Goal: Task Accomplishment & Management: Complete application form

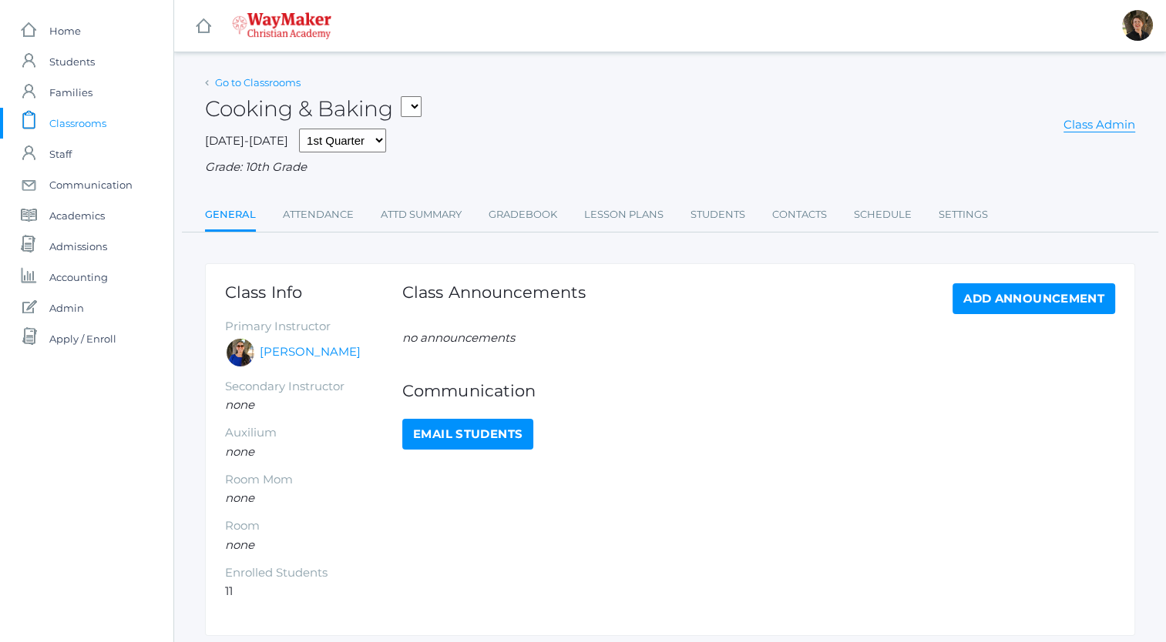
click at [223, 83] on link "Go to Classrooms" at bounding box center [258, 82] width 86 height 12
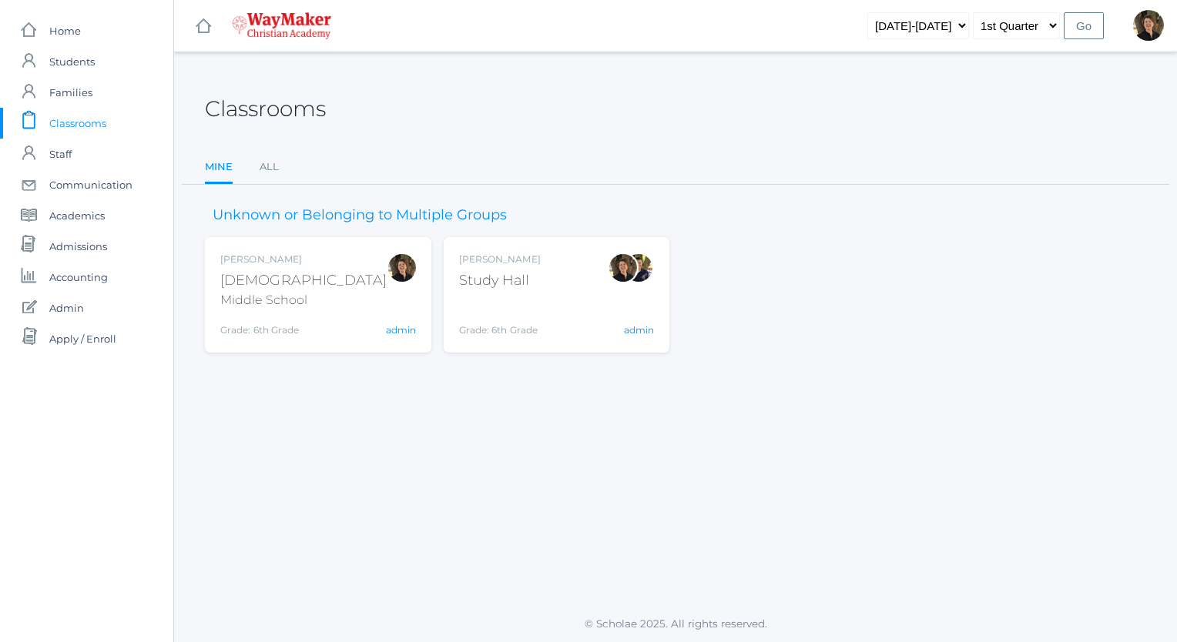
click at [245, 279] on div "[DEMOGRAPHIC_DATA]" at bounding box center [303, 280] width 166 height 21
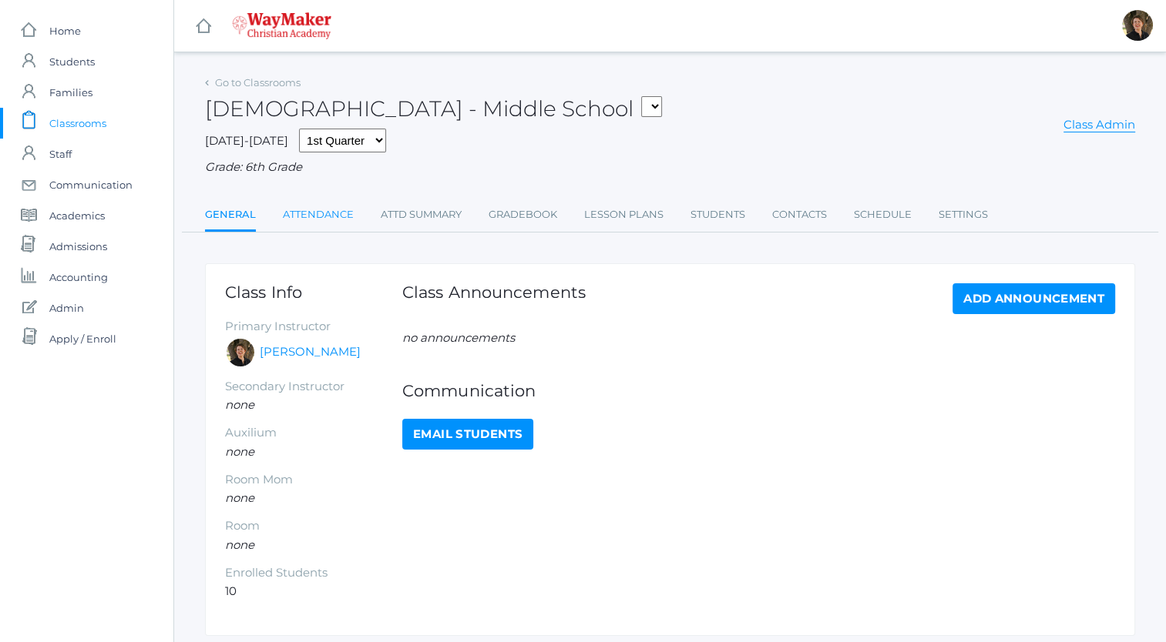
click at [314, 213] on link "Attendance" at bounding box center [318, 215] width 71 height 31
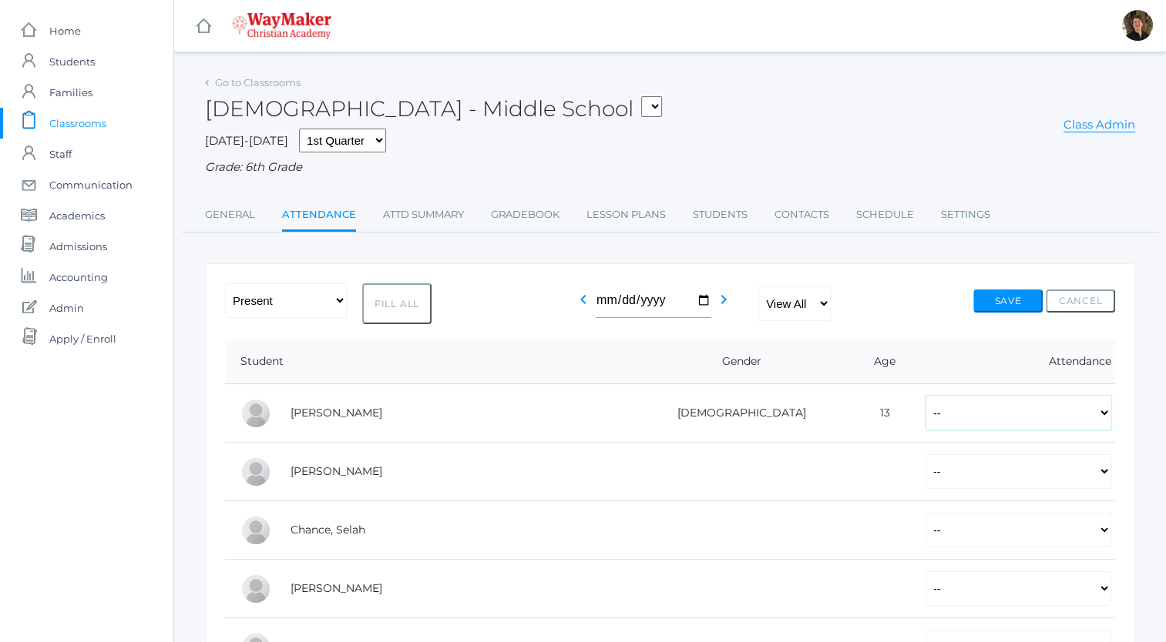
click at [964, 418] on select "-- Present Tardy Excused Tardy Unexcused Absent Excused Absent Unexcused" at bounding box center [1018, 413] width 186 height 35
select select "P"
click at [925, 396] on select "-- Present Tardy Excused Tardy Unexcused Absent Excused Absent Unexcused" at bounding box center [1018, 413] width 186 height 35
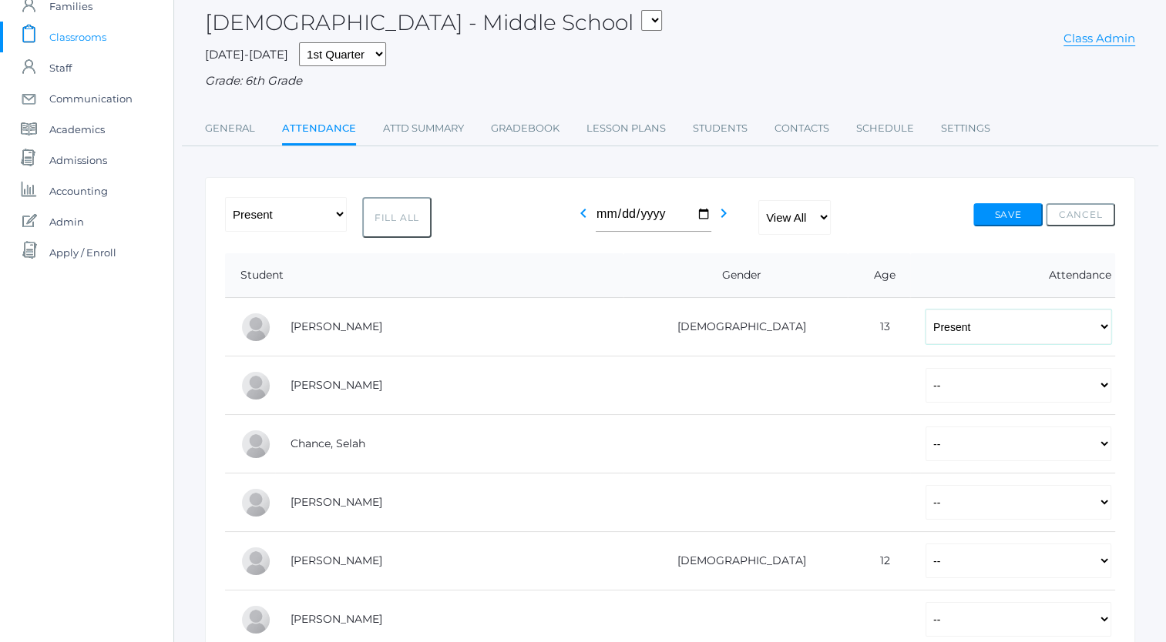
scroll to position [89, 0]
click at [957, 381] on select "-- Present Tardy Excused Tardy Unexcused Absent Excused Absent Unexcused" at bounding box center [1018, 383] width 186 height 35
click at [925, 366] on select "-- Present Tardy Excused Tardy Unexcused Absent Excused Absent Unexcused" at bounding box center [1018, 383] width 186 height 35
click at [938, 384] on select "-- Present Tardy Excused Tardy Unexcused Absent Excused Absent Unexcused" at bounding box center [1018, 383] width 186 height 35
select select "TU"
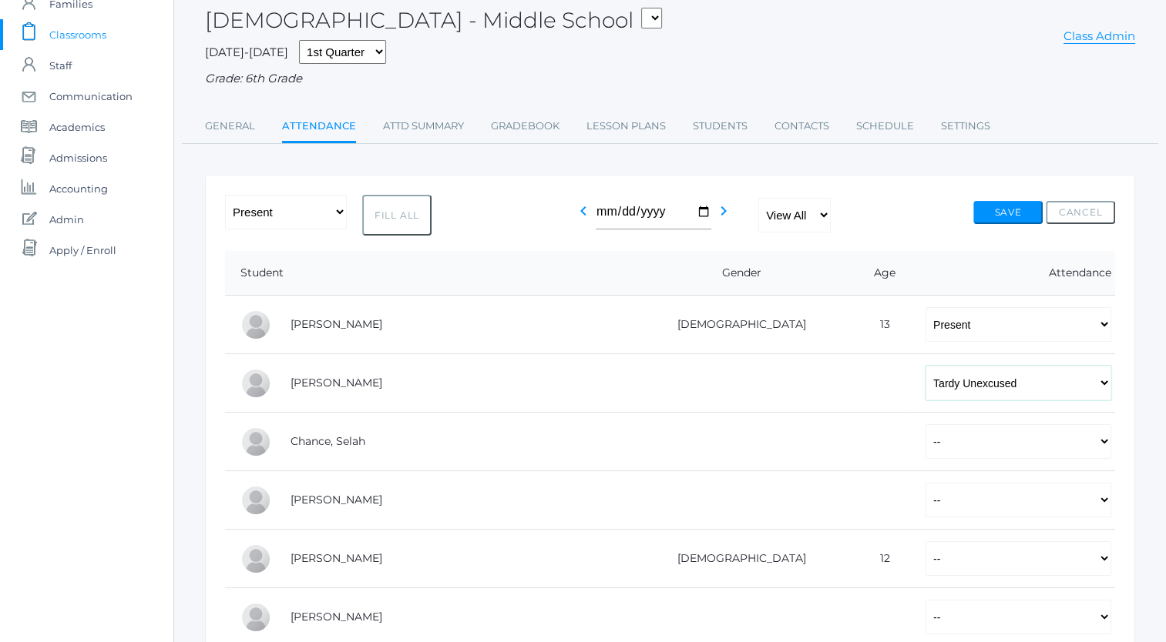
click at [925, 366] on select "-- Present Tardy Excused Tardy Unexcused Absent Excused Absent Unexcused" at bounding box center [1018, 383] width 186 height 35
click at [925, 441] on select "-- Present Tardy Excused Tardy Unexcused Absent Excused Absent Unexcused" at bounding box center [1018, 441] width 186 height 35
select select "P"
click at [925, 424] on select "-- Present Tardy Excused Tardy Unexcused Absent Excused Absent Unexcused" at bounding box center [1018, 441] width 186 height 35
click at [925, 498] on select "-- Present Tardy Excused Tardy Unexcused Absent Excused Absent Unexcused" at bounding box center [1018, 500] width 186 height 35
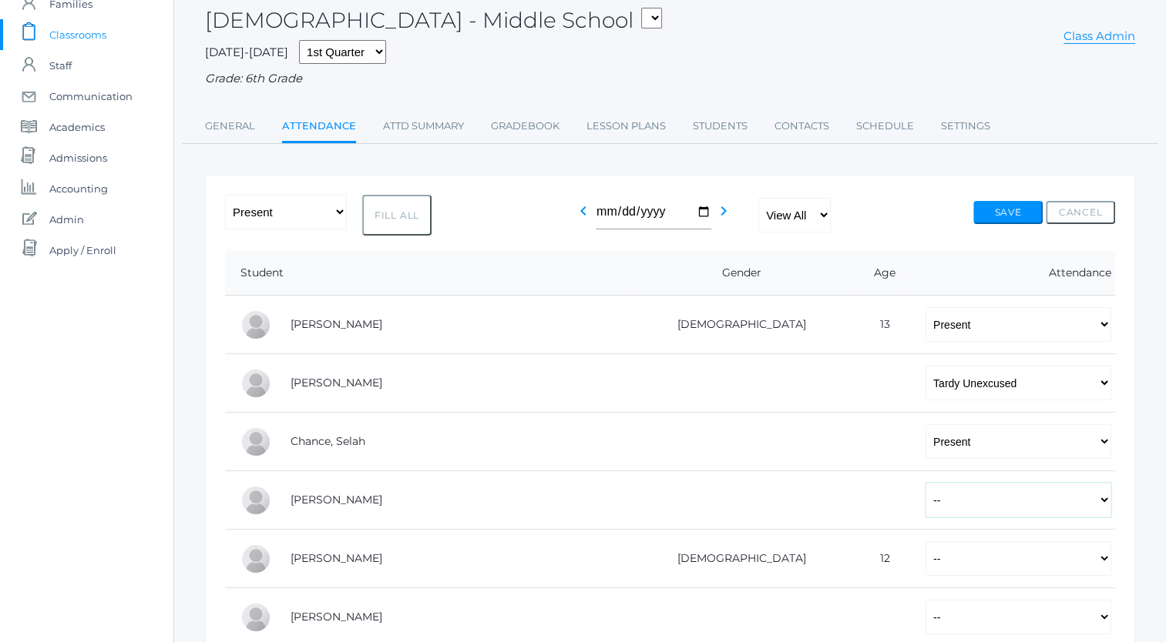
select select "P"
click at [925, 483] on select "-- Present Tardy Excused Tardy Unexcused Absent Excused Absent Unexcused" at bounding box center [1018, 500] width 186 height 35
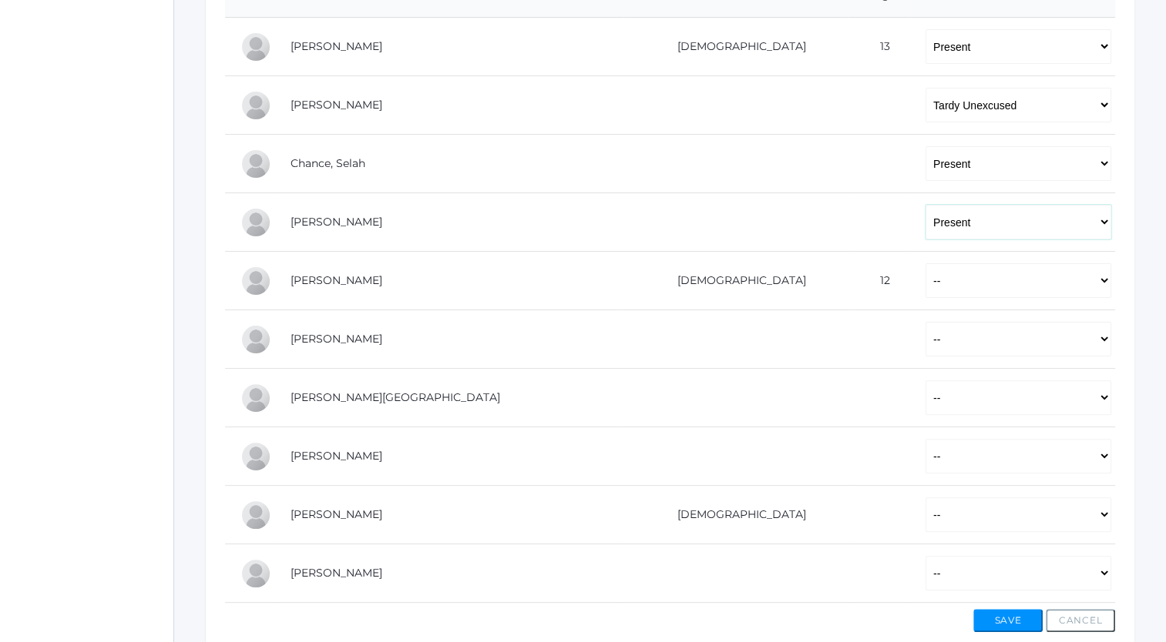
scroll to position [367, 0]
click at [925, 279] on select "-- Present Tardy Excused Tardy Unexcused Absent Excused Absent Unexcused" at bounding box center [1018, 280] width 186 height 35
select select "P"
click at [925, 263] on select "-- Present Tardy Excused Tardy Unexcused Absent Excused Absent Unexcused" at bounding box center [1018, 280] width 186 height 35
click at [925, 332] on select "-- Present Tardy Excused Tardy Unexcused Absent Excused Absent Unexcused" at bounding box center [1018, 339] width 186 height 35
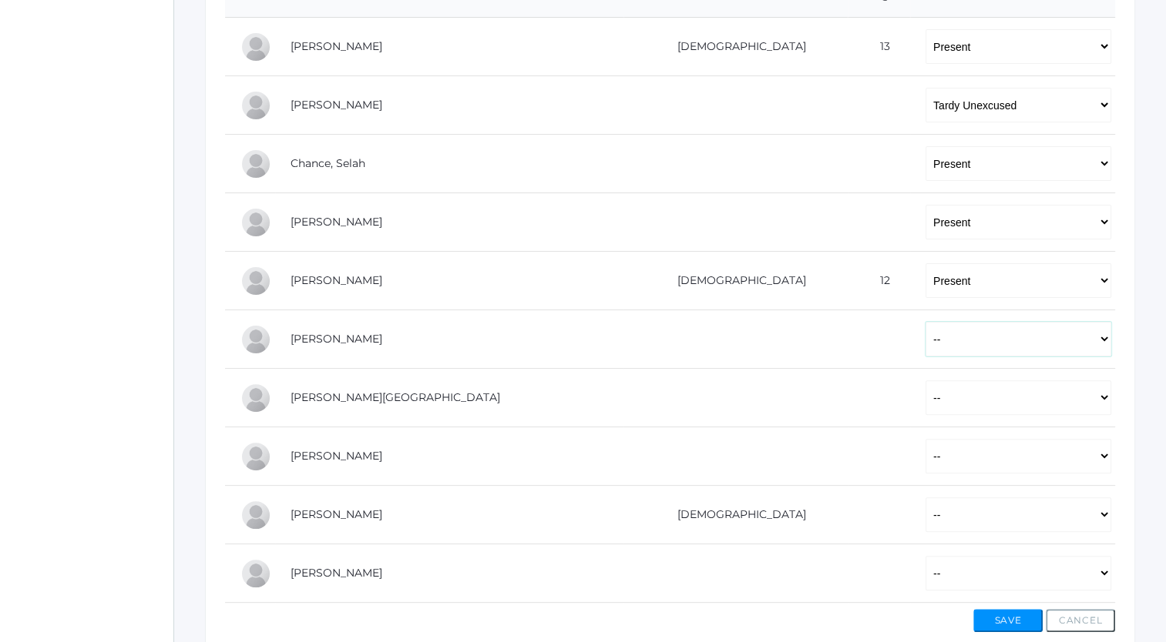
select select "P"
click at [925, 322] on select "-- Present Tardy Excused Tardy Unexcused Absent Excused Absent Unexcused" at bounding box center [1018, 339] width 186 height 35
click at [925, 391] on select "-- Present Tardy Excused Tardy Unexcused Absent Excused Absent Unexcused" at bounding box center [1018, 398] width 186 height 35
select select "P"
click at [925, 381] on select "-- Present Tardy Excused Tardy Unexcused Absent Excused Absent Unexcused" at bounding box center [1018, 398] width 186 height 35
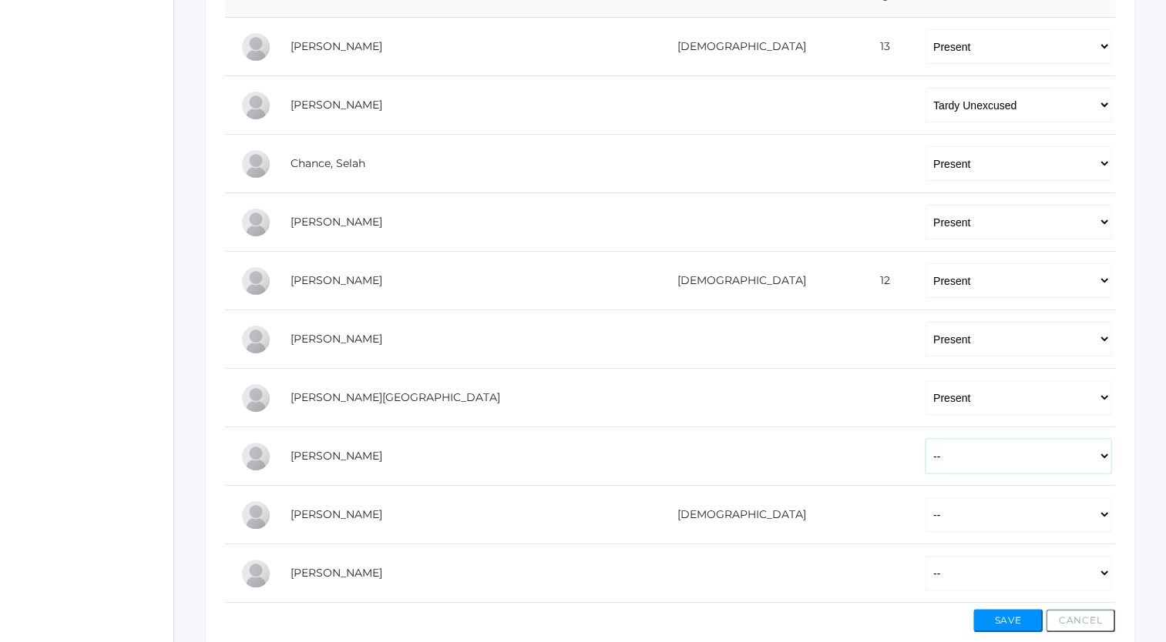
click at [925, 460] on select "-- Present Tardy Excused Tardy Unexcused Absent Excused Absent Unexcused" at bounding box center [1018, 456] width 186 height 35
select select "P"
click at [925, 439] on select "-- Present Tardy Excused Tardy Unexcused Absent Excused Absent Unexcused" at bounding box center [1018, 456] width 186 height 35
click at [925, 519] on select "-- Present Tardy Excused Tardy Unexcused Absent Excused Absent Unexcused" at bounding box center [1018, 515] width 186 height 35
select select "AE"
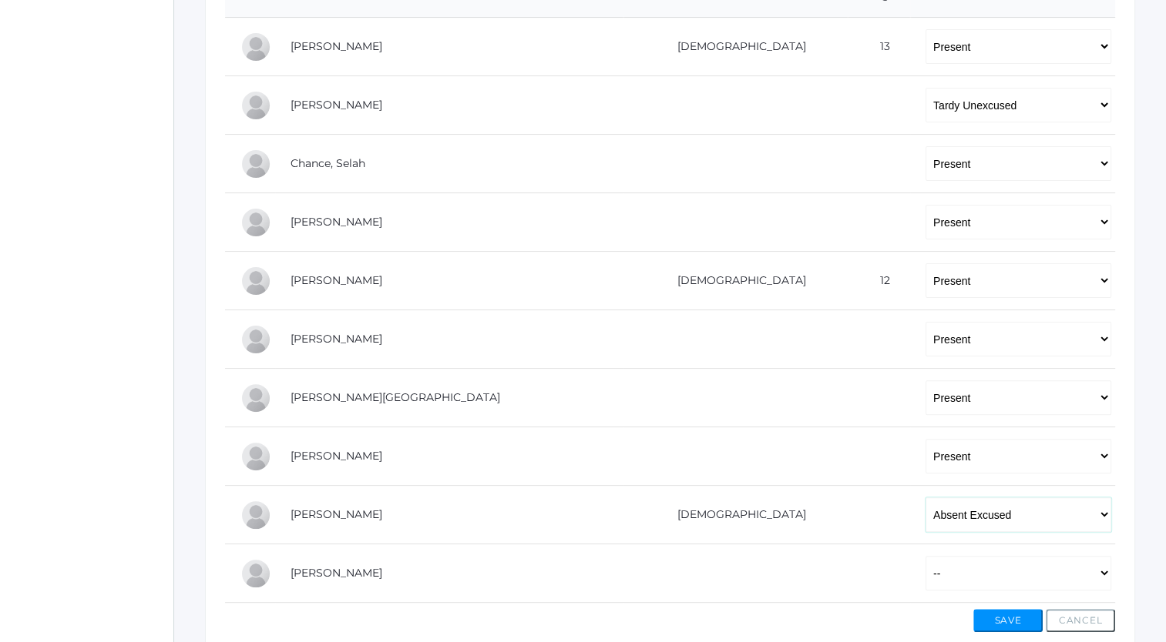
click at [925, 498] on select "-- Present Tardy Excused Tardy Unexcused Absent Excused Absent Unexcused" at bounding box center [1018, 515] width 186 height 35
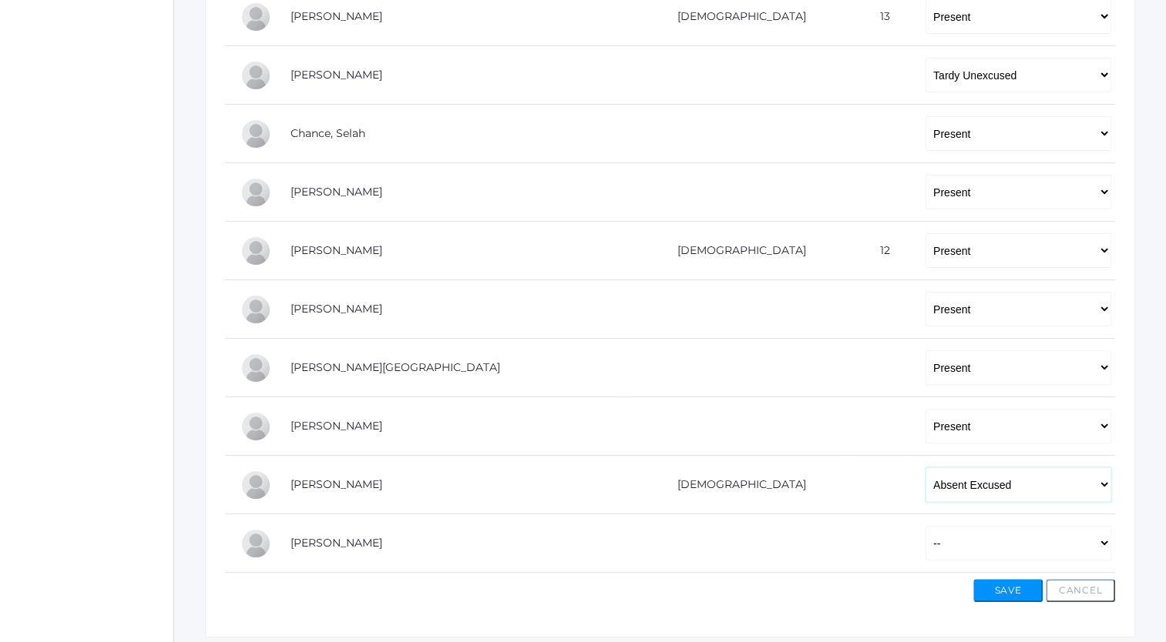
scroll to position [445, 0]
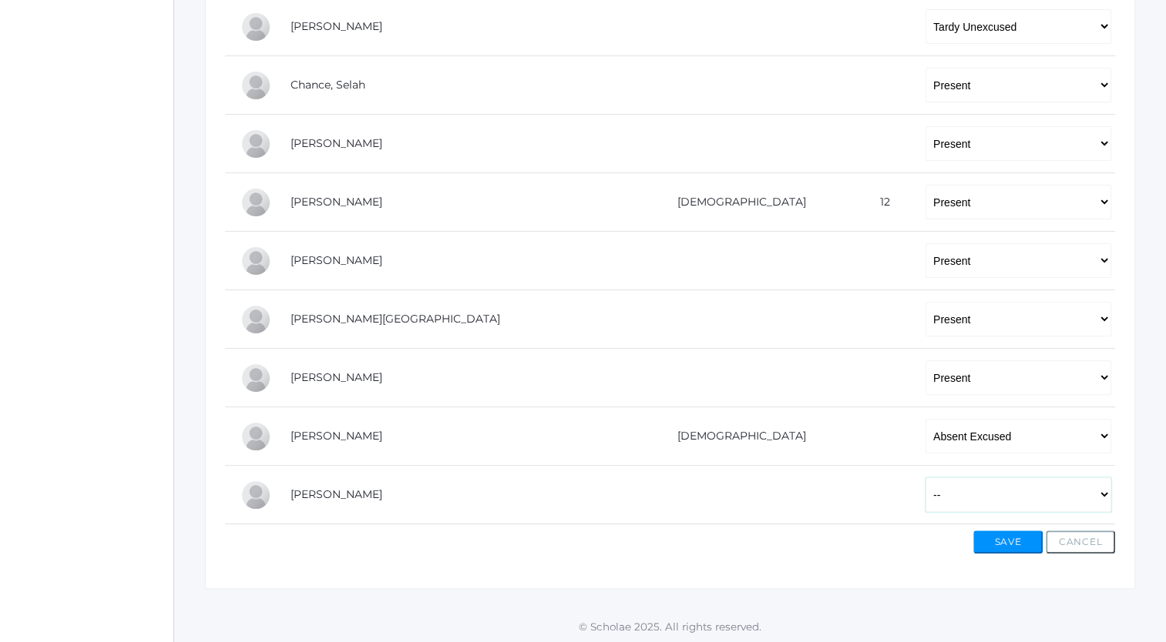
click at [925, 497] on select "-- Present Tardy Excused Tardy Unexcused Absent Excused Absent Unexcused" at bounding box center [1018, 495] width 186 height 35
select select "P"
click at [925, 478] on select "-- Present Tardy Excused Tardy Unexcused Absent Excused Absent Unexcused" at bounding box center [1018, 495] width 186 height 35
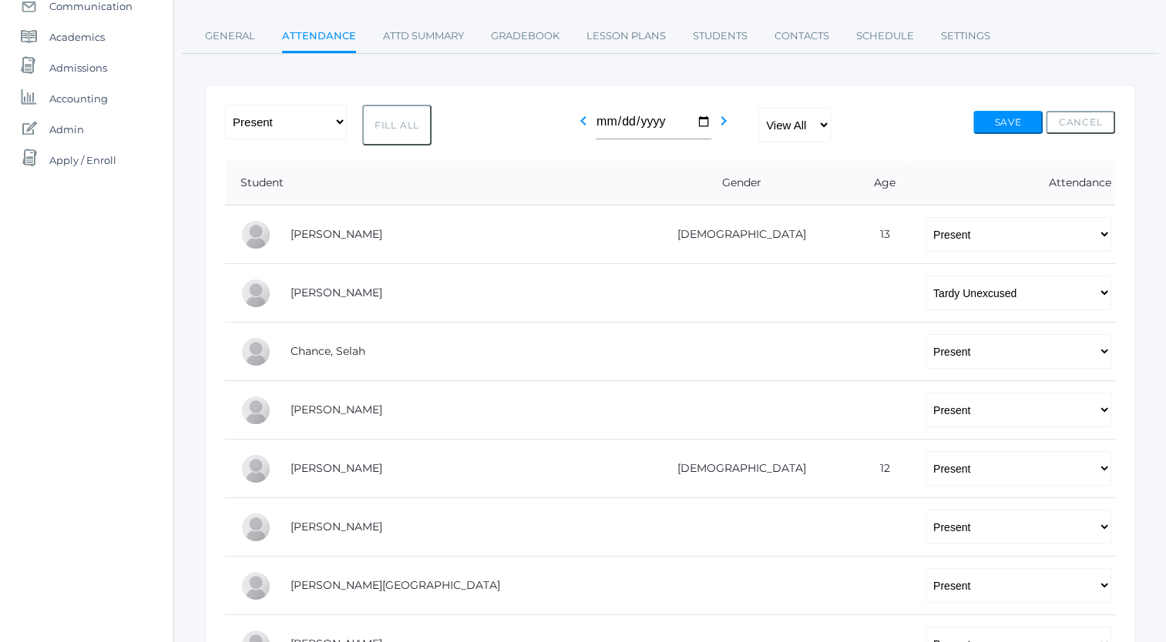
scroll to position [176, 0]
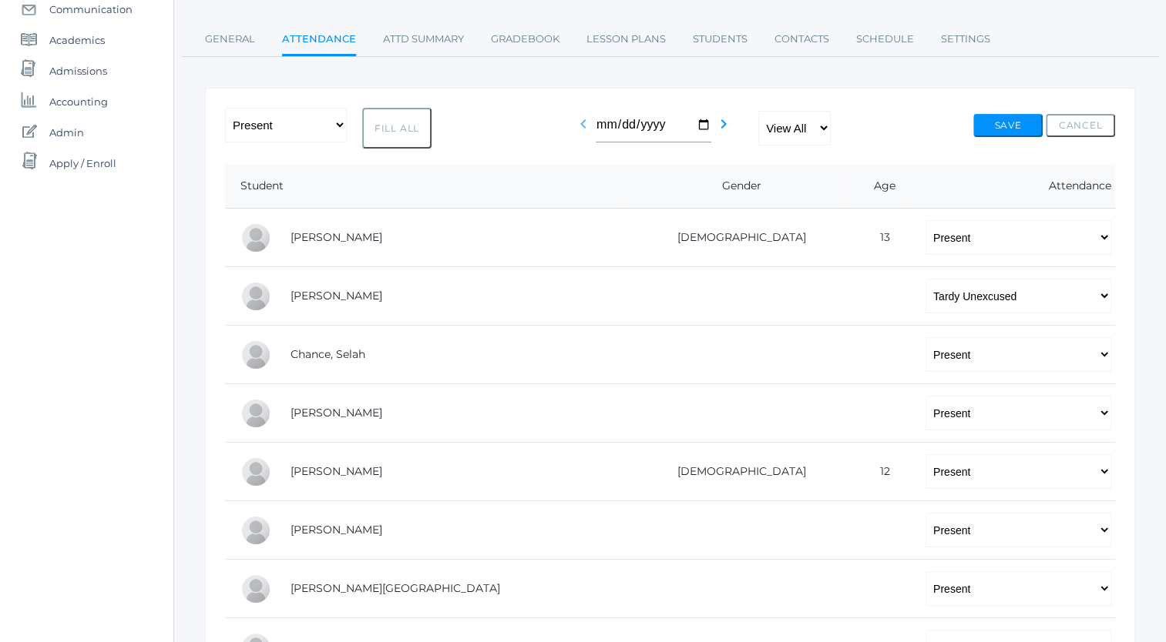
click at [579, 126] on icon "chevron_left" at bounding box center [583, 124] width 18 height 18
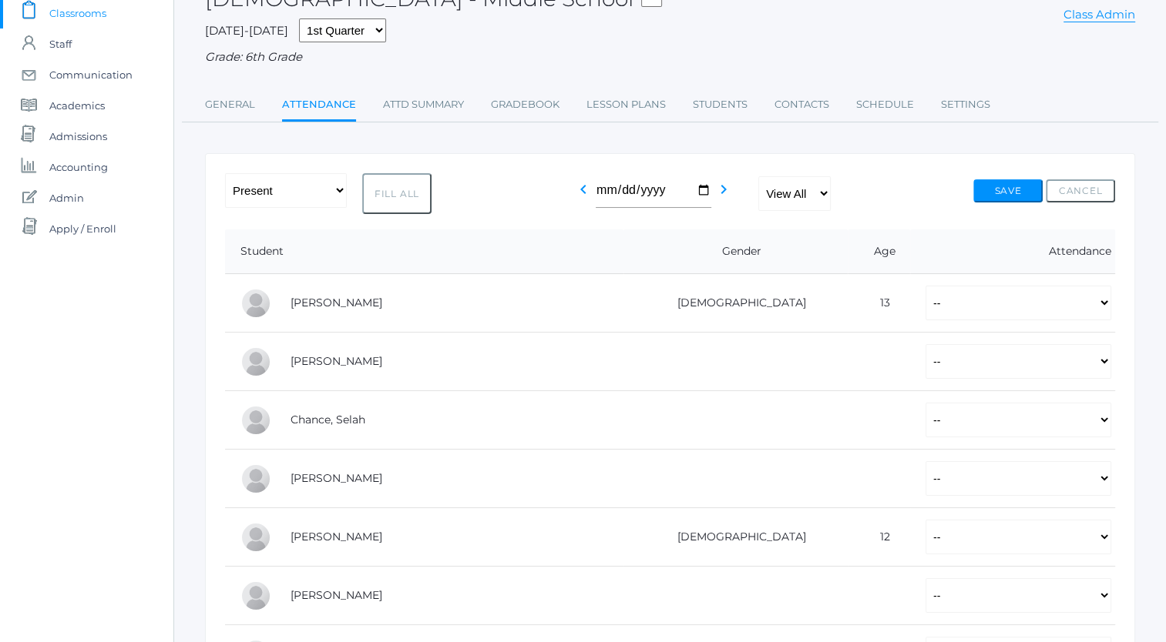
scroll to position [111, 0]
click at [925, 306] on select "-- Present Tardy Excused Tardy Unexcused Absent Excused Absent Unexcused" at bounding box center [1018, 302] width 186 height 35
select select "P"
click at [925, 285] on select "-- Present Tardy Excused Tardy Unexcused Absent Excused Absent Unexcused" at bounding box center [1018, 302] width 186 height 35
click at [925, 359] on select "-- Present Tardy Excused Tardy Unexcused Absent Excused Absent Unexcused" at bounding box center [1018, 361] width 186 height 35
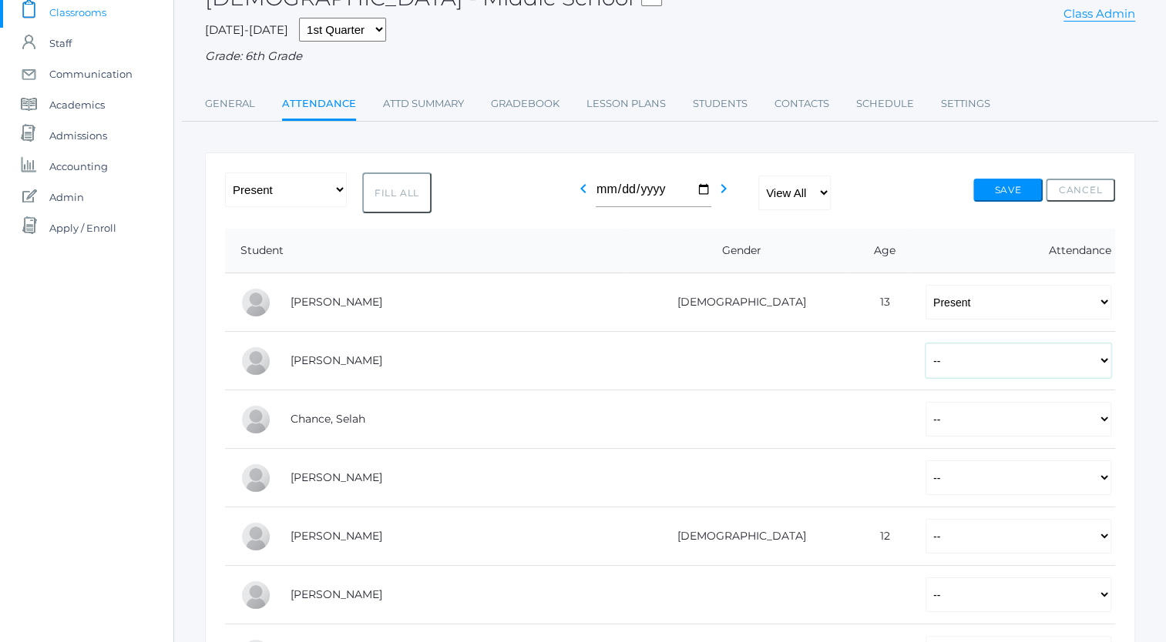
select select "P"
click at [925, 344] on select "-- Present Tardy Excused Tardy Unexcused Absent Excused Absent Unexcused" at bounding box center [1018, 361] width 186 height 35
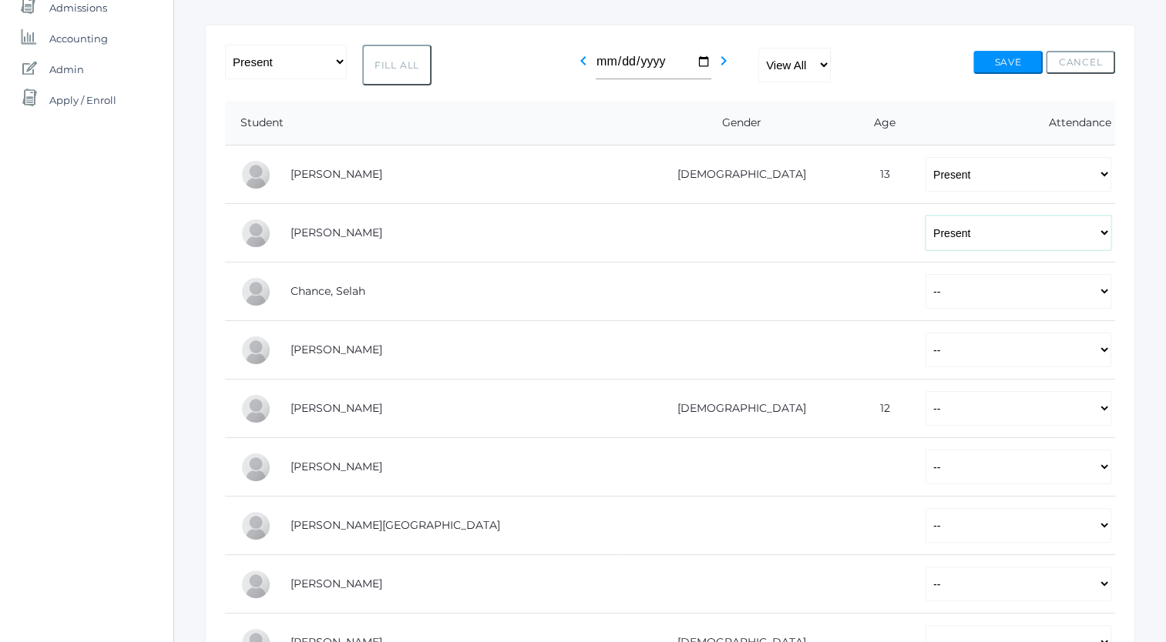
scroll to position [240, 0]
click at [925, 290] on select "-- Present Tardy Excused Tardy Unexcused Absent Excused Absent Unexcused" at bounding box center [1018, 290] width 186 height 35
select select "P"
click at [925, 273] on select "-- Present Tardy Excused Tardy Unexcused Absent Excused Absent Unexcused" at bounding box center [1018, 290] width 186 height 35
click at [925, 344] on select "-- Present Tardy Excused Tardy Unexcused Absent Excused Absent Unexcused" at bounding box center [1018, 349] width 186 height 35
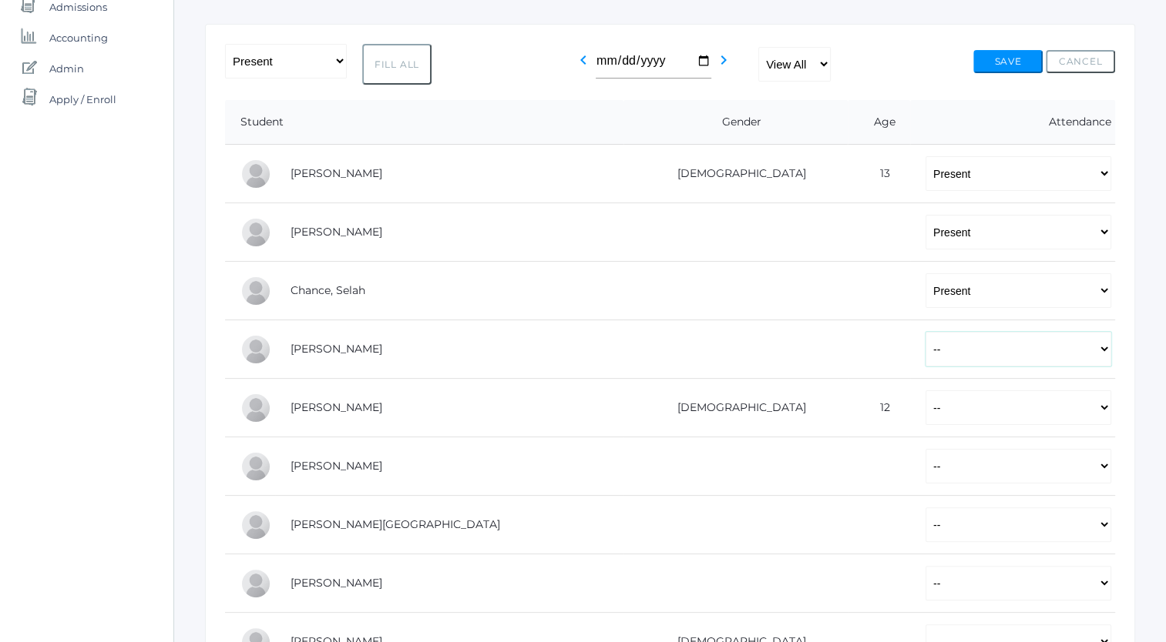
select select "P"
click at [925, 332] on select "-- Present Tardy Excused Tardy Unexcused Absent Excused Absent Unexcused" at bounding box center [1018, 349] width 186 height 35
click at [925, 404] on select "-- Present Tardy Excused Tardy Unexcused Absent Excused Absent Unexcused" at bounding box center [1018, 408] width 186 height 35
select select "P"
click at [925, 391] on select "-- Present Tardy Excused Tardy Unexcused Absent Excused Absent Unexcused" at bounding box center [1018, 408] width 186 height 35
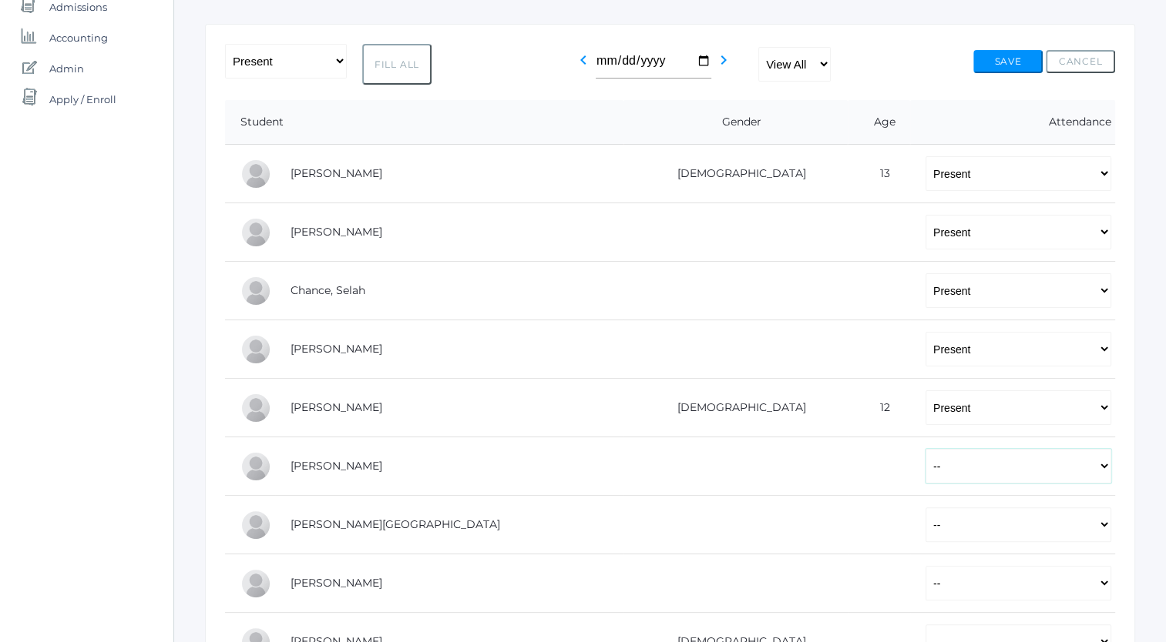
click at [925, 461] on select "-- Present Tardy Excused Tardy Unexcused Absent Excused Absent Unexcused" at bounding box center [1018, 466] width 186 height 35
select select "P"
click at [925, 449] on select "-- Present Tardy Excused Tardy Unexcused Absent Excused Absent Unexcused" at bounding box center [1018, 466] width 186 height 35
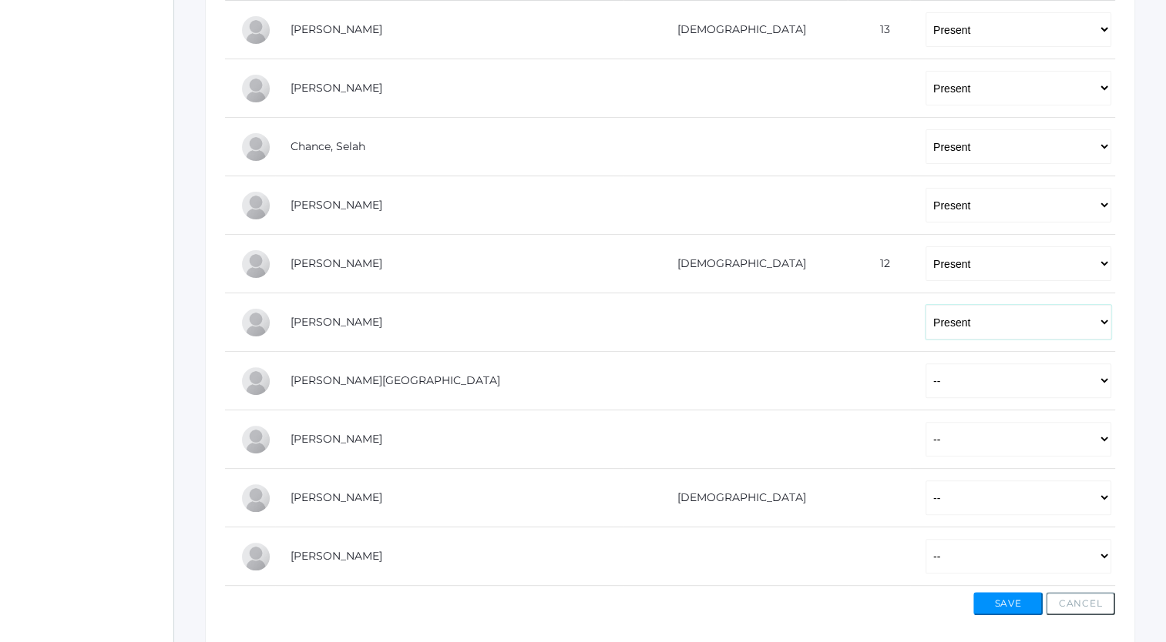
scroll to position [382, 0]
click at [925, 382] on select "-- Present Tardy Excused Tardy Unexcused Absent Excused Absent Unexcused" at bounding box center [1018, 382] width 186 height 35
select select "P"
click at [925, 365] on select "-- Present Tardy Excused Tardy Unexcused Absent Excused Absent Unexcused" at bounding box center [1018, 382] width 186 height 35
click at [925, 437] on select "-- Present Tardy Excused Tardy Unexcused Absent Excused Absent Unexcused" at bounding box center [1018, 441] width 186 height 35
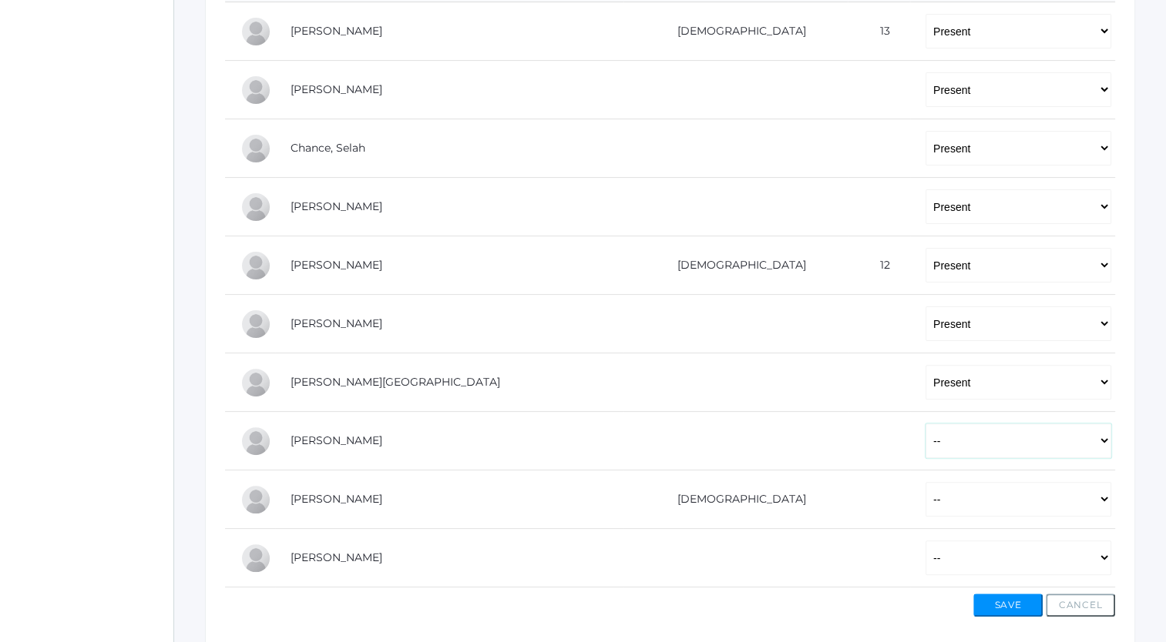
select select "P"
click at [925, 424] on select "-- Present Tardy Excused Tardy Unexcused Absent Excused Absent Unexcused" at bounding box center [1018, 441] width 186 height 35
click at [925, 501] on select "-- Present Tardy Excused Tardy Unexcused Absent Excused Absent Unexcused" at bounding box center [1018, 499] width 186 height 35
select select "P"
click at [925, 482] on select "-- Present Tardy Excused Tardy Unexcused Absent Excused Absent Unexcused" at bounding box center [1018, 499] width 186 height 35
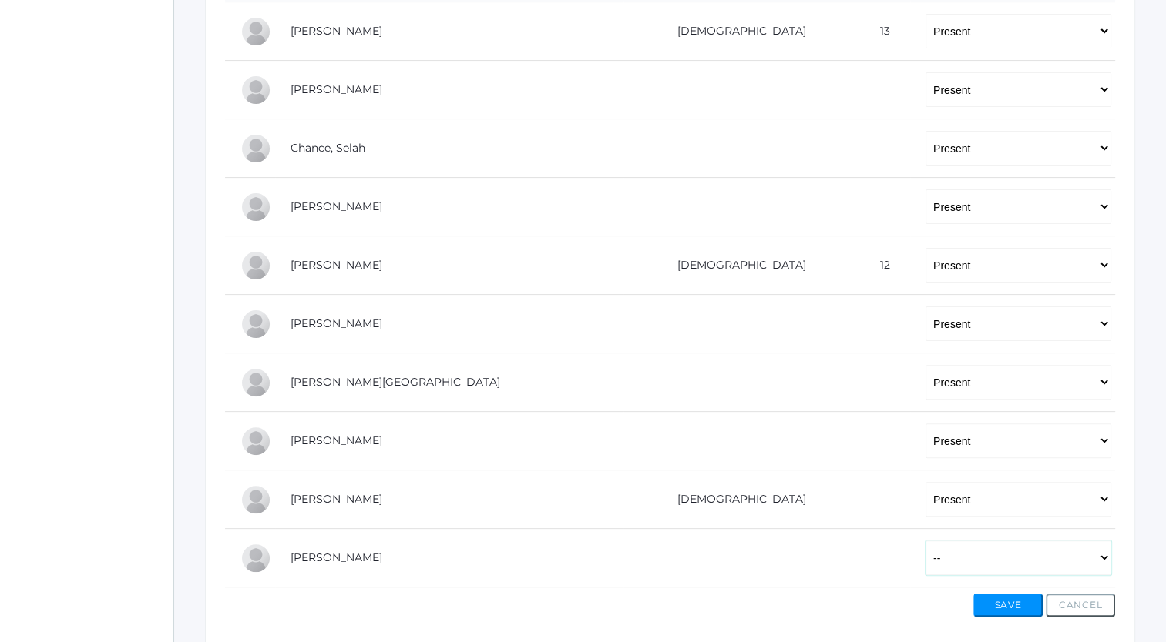
click at [925, 550] on select "-- Present Tardy Excused Tardy Unexcused Absent Excused Absent Unexcused" at bounding box center [1018, 558] width 186 height 35
select select "P"
click at [925, 541] on select "-- Present Tardy Excused Tardy Unexcused Absent Excused Absent Unexcused" at bounding box center [1018, 558] width 186 height 35
click at [993, 604] on button "Save" at bounding box center [1007, 605] width 69 height 23
